Goal: Entertainment & Leisure: Consume media (video, audio)

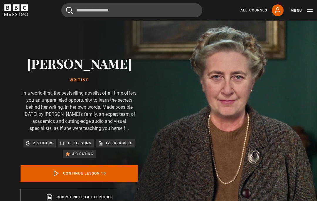
click at [119, 173] on link "Continue lesson 10" at bounding box center [79, 173] width 117 height 16
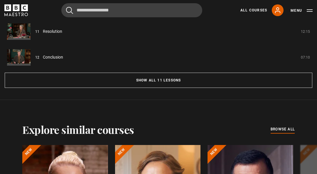
scroll to position [582, 0]
click at [187, 79] on button "Show all 11 lessons" at bounding box center [158, 80] width 307 height 15
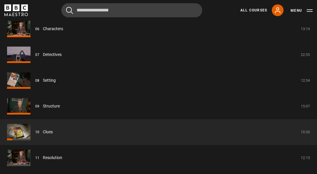
scroll to position [663, 0]
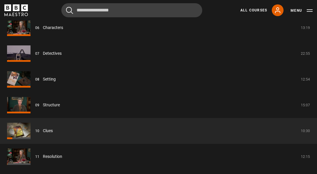
click at [43, 130] on link "Clues" at bounding box center [48, 131] width 10 height 6
click at [43, 128] on link "Clues" at bounding box center [48, 131] width 10 height 6
click at [49, 128] on link "Clues" at bounding box center [48, 131] width 10 height 6
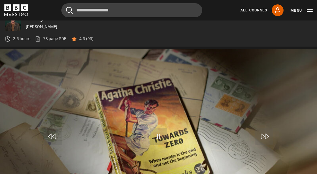
scroll to position [240, 0]
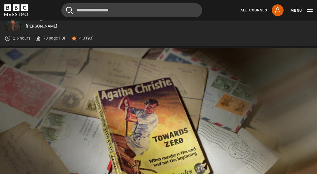
click at [92, 186] on video-js "Video Player is loading. Play Lesson Clues 10s Skip Back 10 seconds Pause 10s S…" at bounding box center [158, 137] width 317 height 178
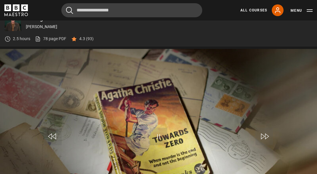
scroll to position [238, 0]
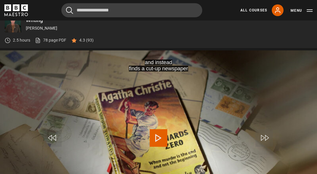
click at [156, 135] on span "Video Player" at bounding box center [159, 138] width 18 height 18
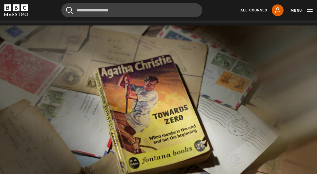
scroll to position [264, 0]
click at [187, 131] on video-js "Video Player is loading. Play Lesson Clues 10s Skip Back 10 seconds Pause 10s S…" at bounding box center [158, 114] width 317 height 178
click at [161, 186] on video-js ""to the left of the blotter was an emerald glass pen-tray Video Player is loadi…" at bounding box center [158, 114] width 317 height 178
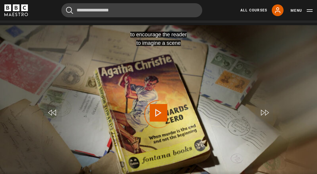
click at [145, 144] on video-js "to encourage the reader to imagine a scene Video Player is loading. Play Lesson…" at bounding box center [158, 114] width 317 height 178
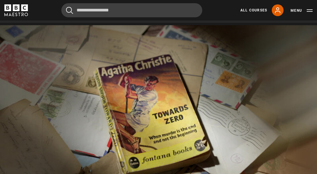
click at [299, 115] on video-js "In addition to the real clues Video Player is loading. Play Lesson Clues 10s Sk…" at bounding box center [158, 114] width 317 height 178
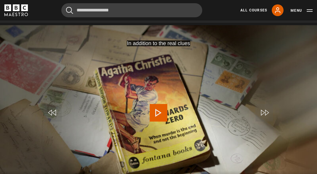
click at [284, 110] on video-js "In addition to the real clues Video Player is loading. Play Lesson Clues 10s Sk…" at bounding box center [158, 114] width 317 height 178
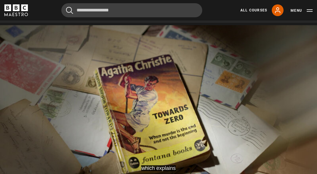
click at [210, 125] on video-js "which explains some of the murderer's actions. Video Player is loading. Play Le…" at bounding box center [158, 114] width 317 height 178
